Goal: Browse casually

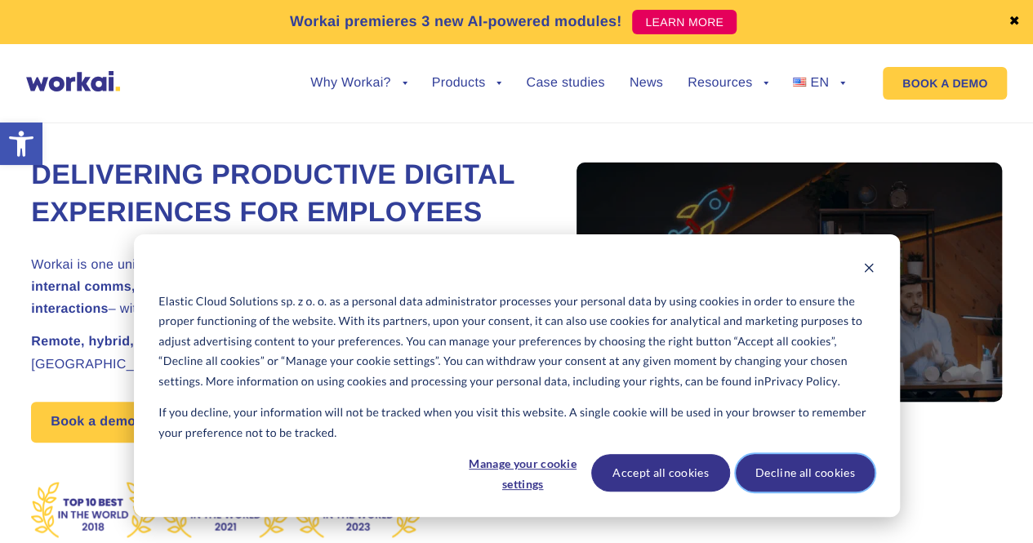
click at [780, 471] on button "Decline all cookies" at bounding box center [805, 473] width 139 height 38
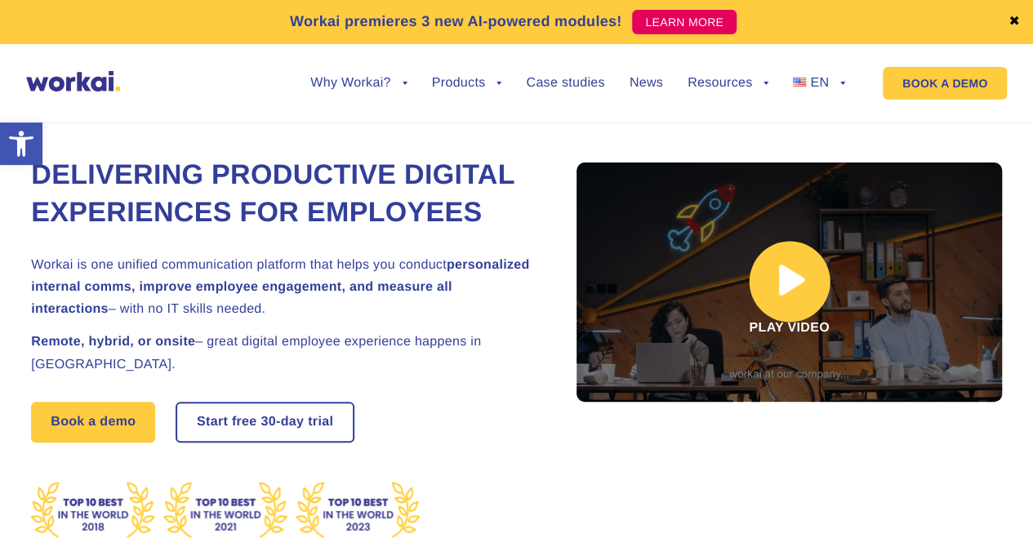
click at [792, 283] on link at bounding box center [789, 282] width 425 height 239
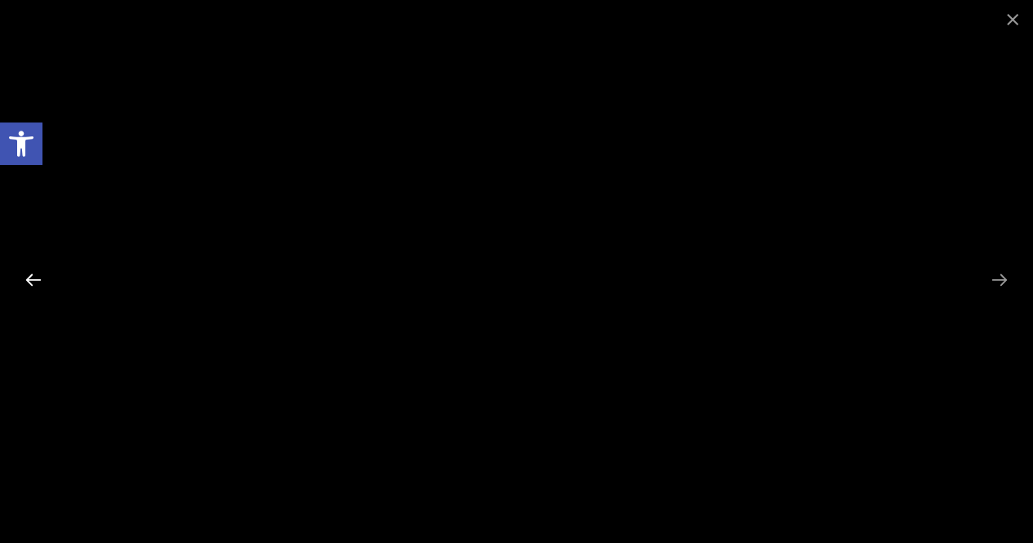
click at [42, 277] on button at bounding box center [33, 280] width 34 height 32
click at [35, 279] on button at bounding box center [33, 280] width 34 height 32
